Goal: Information Seeking & Learning: Learn about a topic

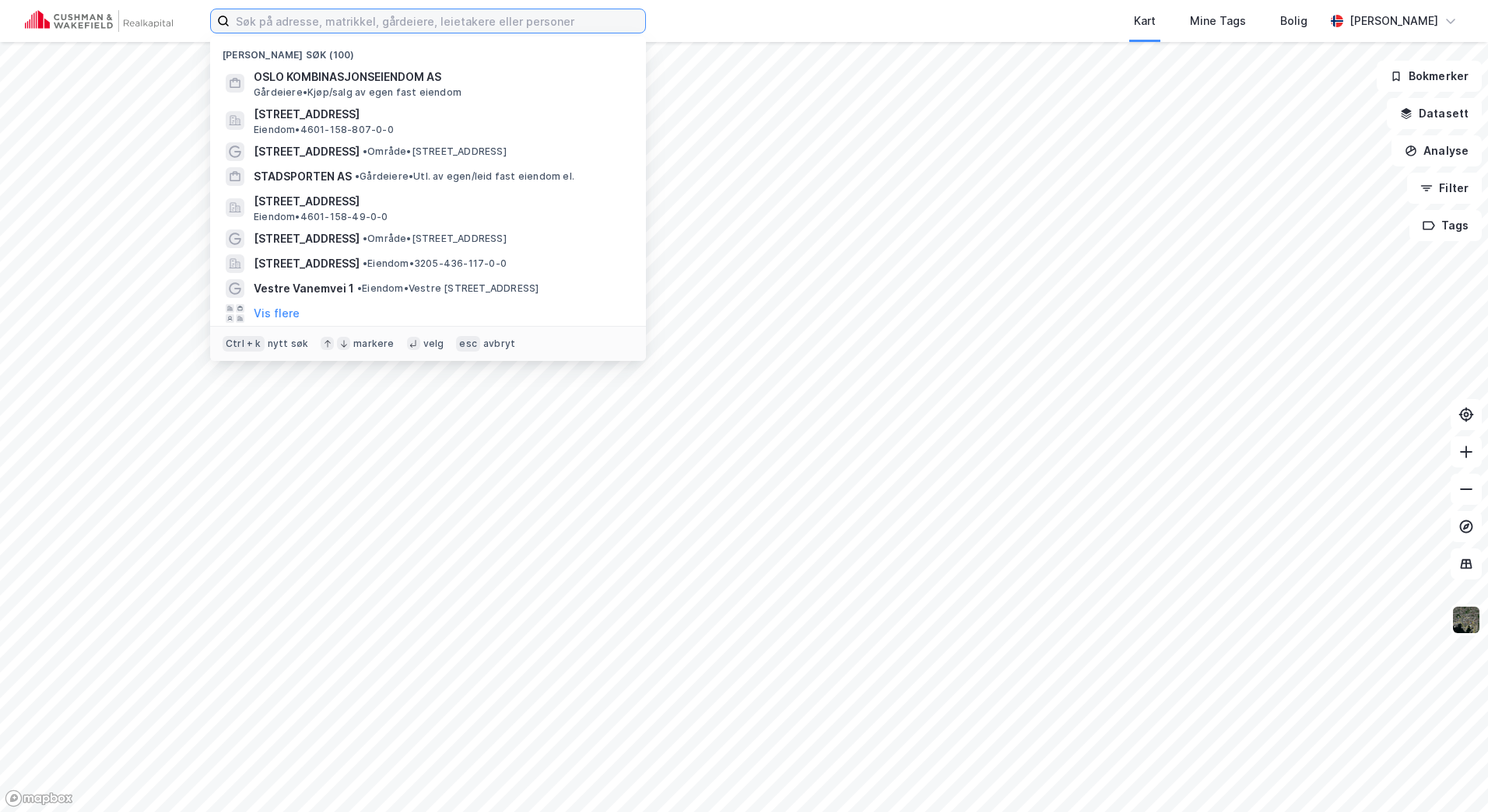
click at [379, 20] on input at bounding box center [437, 20] width 415 height 23
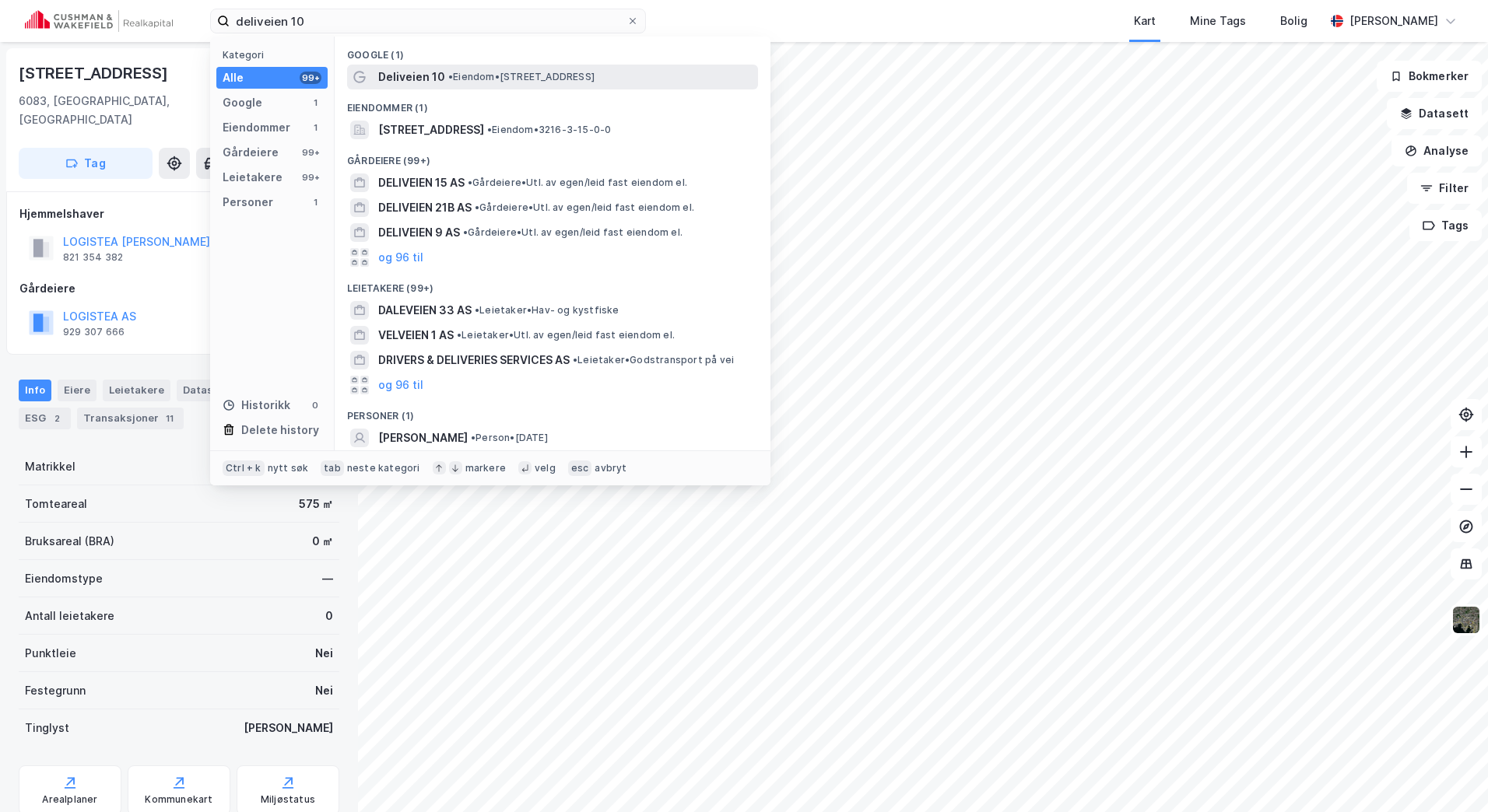
click at [448, 69] on div "Deliveien 10 • Eiendom • [STREET_ADDRESS]" at bounding box center [566, 77] width 376 height 19
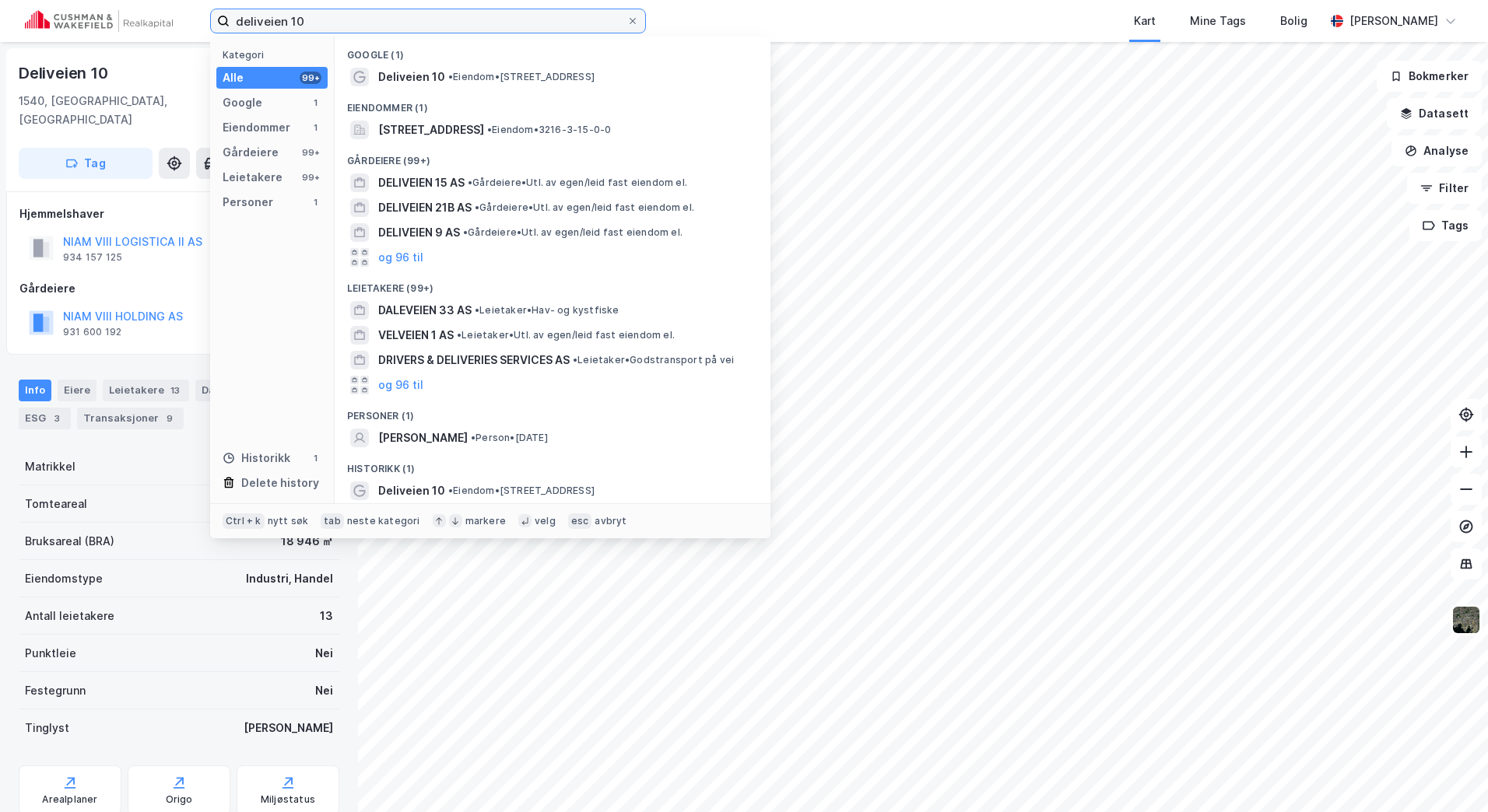
drag, startPoint x: 330, startPoint y: 22, endPoint x: 8, endPoint y: 19, distance: 322.0
click at [0, 19] on html "deliveien 10 Kategori Alle 99+ Google 1 Eiendommer 1 Gårdeiere 99+ Leietakere 9…" at bounding box center [744, 406] width 1488 height 812
drag, startPoint x: 372, startPoint y: 30, endPoint x: 182, endPoint y: 32, distance: 190.0
click at [182, 32] on div "hvamveien 1 Kategori Alle 99+ Google 1 Eiendommer 1 Gårdeiere 99+ Leietakere 99…" at bounding box center [744, 21] width 1488 height 42
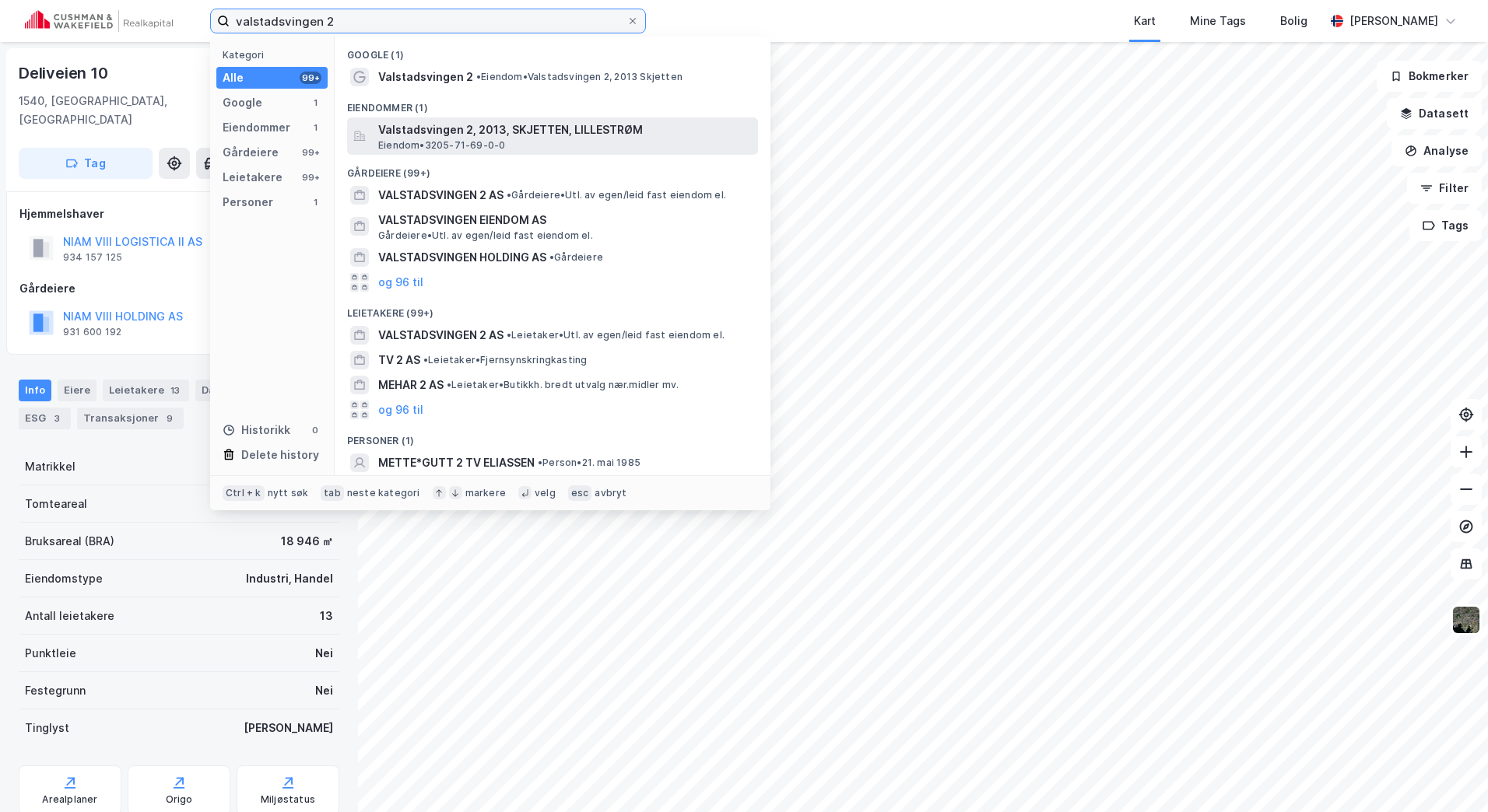
type input "valstadsvingen 2"
click at [589, 140] on div "Valstadsvingen 2, 2013, SKJETTEN, LILLESTRØM Eiendom • 3205-71-69-0-0" at bounding box center [566, 136] width 376 height 31
